Goal: Navigation & Orientation: Find specific page/section

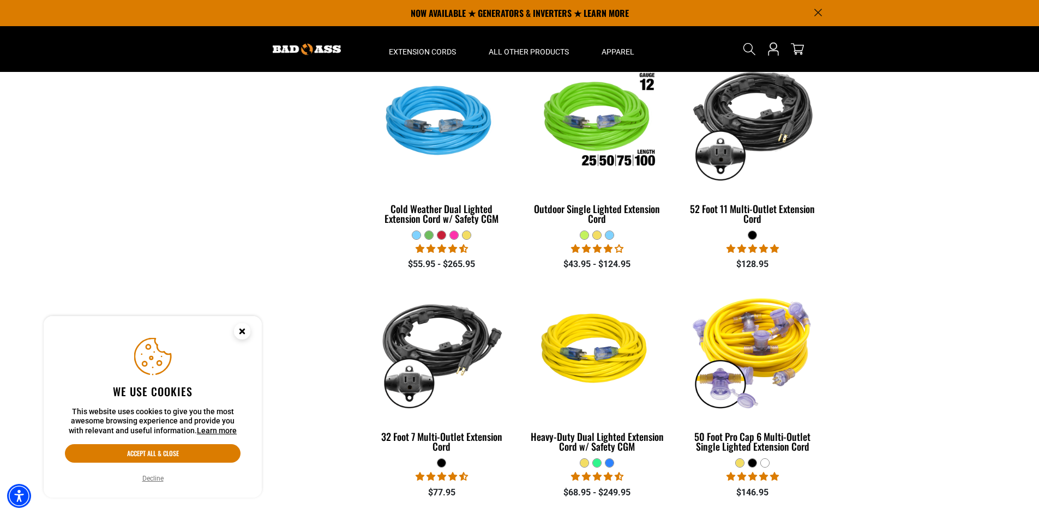
scroll to position [289, 0]
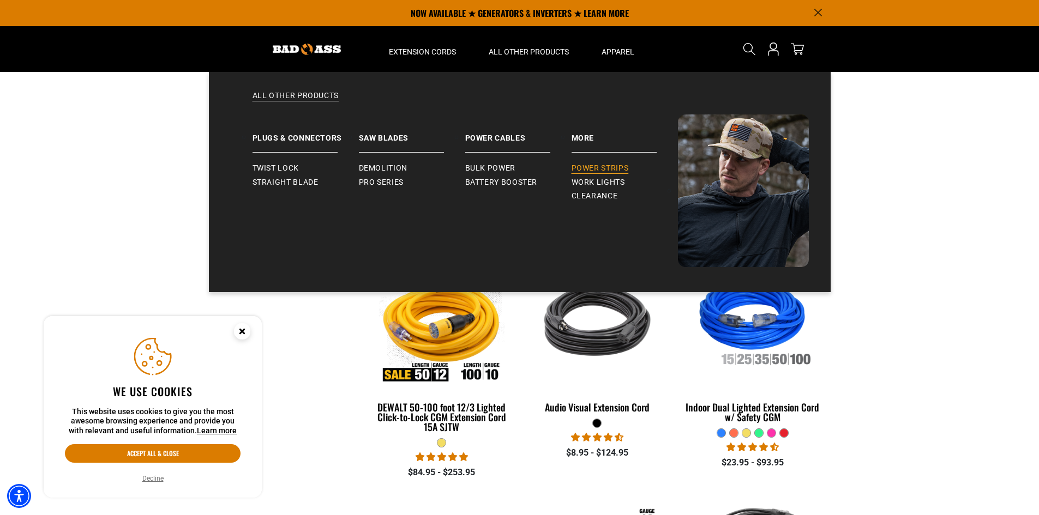
click at [591, 165] on span "Power Strips" at bounding box center [599, 169] width 57 height 10
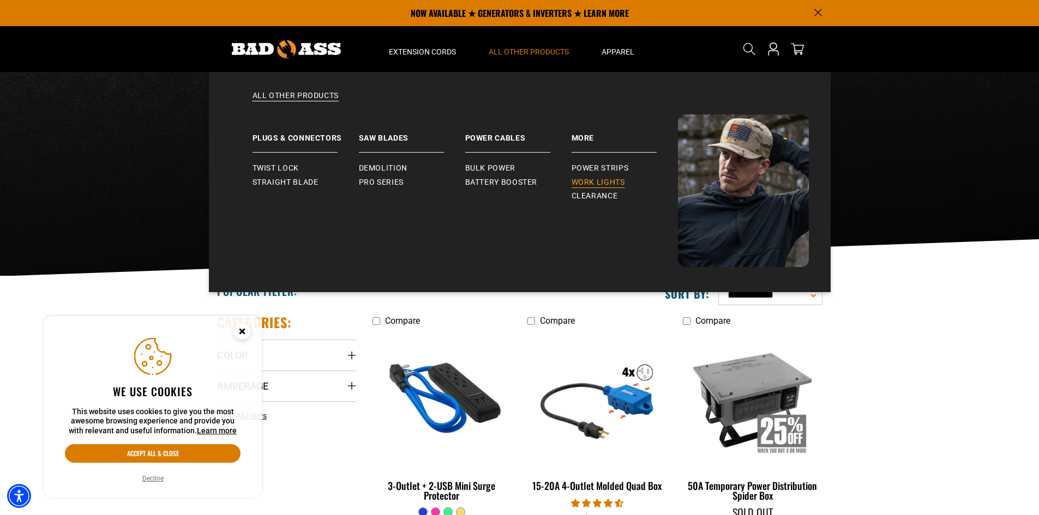
click at [592, 184] on span "Work Lights" at bounding box center [597, 183] width 53 height 10
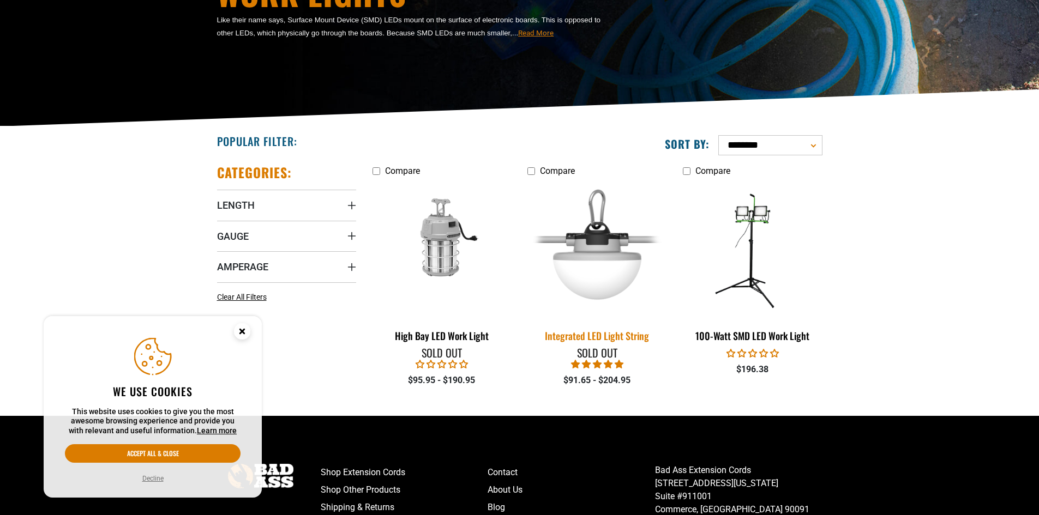
scroll to position [218, 0]
